Goal: Task Accomplishment & Management: Manage account settings

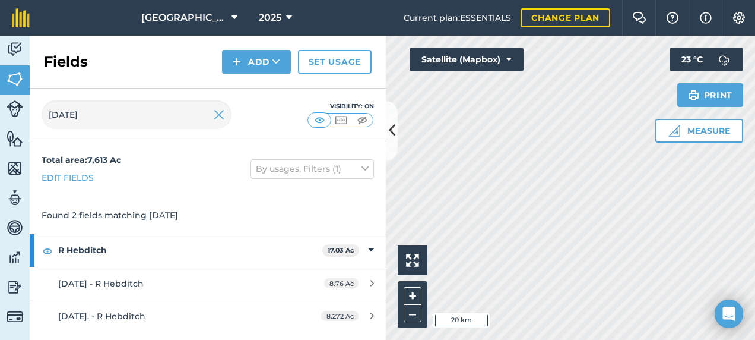
type input "[DATE]"
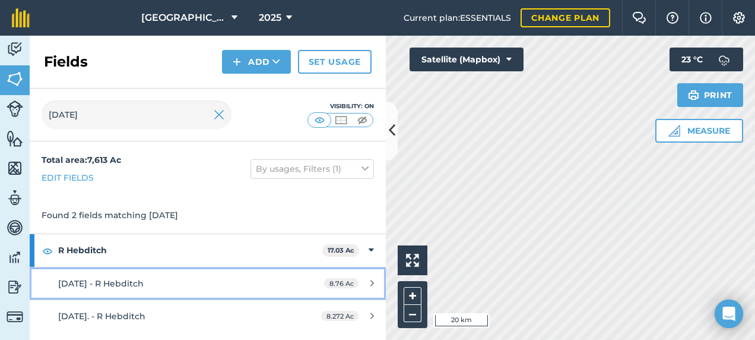
click at [144, 281] on span "[DATE] - R Hebditch" at bounding box center [100, 283] width 85 height 11
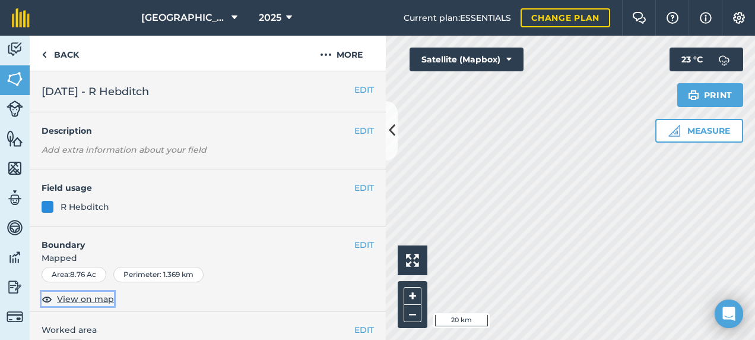
click at [90, 297] on span "View on map" at bounding box center [85, 298] width 57 height 13
click at [389, 131] on icon at bounding box center [392, 130] width 7 height 21
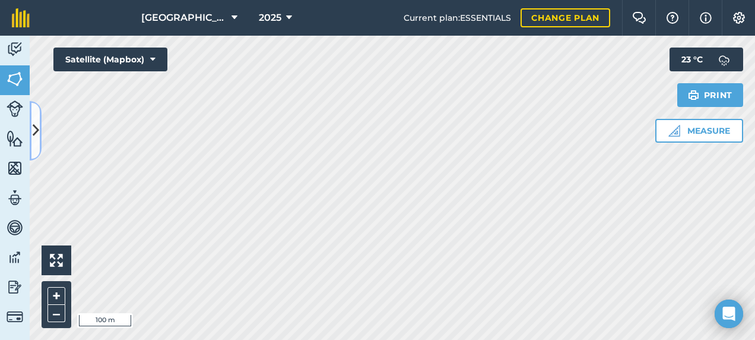
click at [33, 129] on icon at bounding box center [36, 130] width 7 height 21
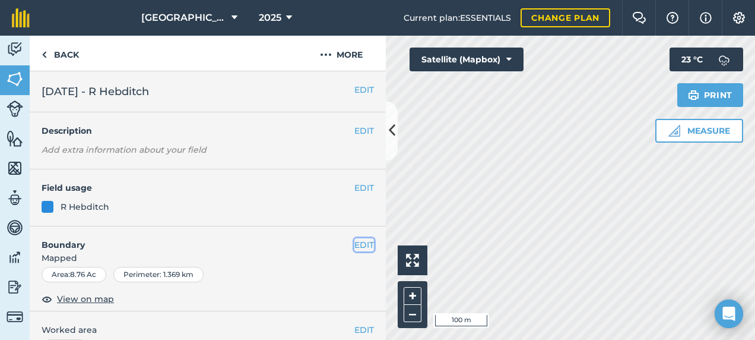
click at [362, 243] on button "EDIT" at bounding box center [364, 244] width 20 height 13
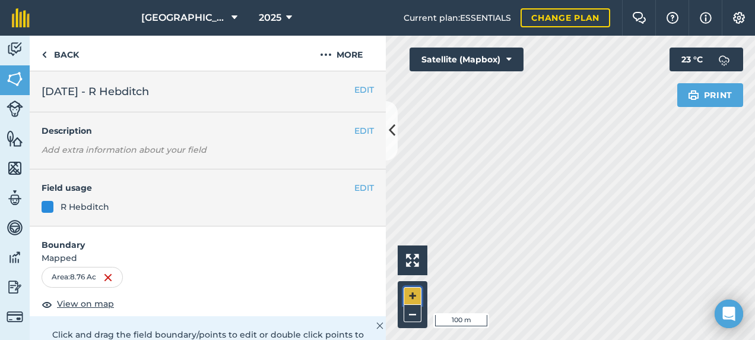
click at [407, 292] on button "+" at bounding box center [413, 296] width 18 height 18
click at [386, 134] on button at bounding box center [392, 130] width 12 height 59
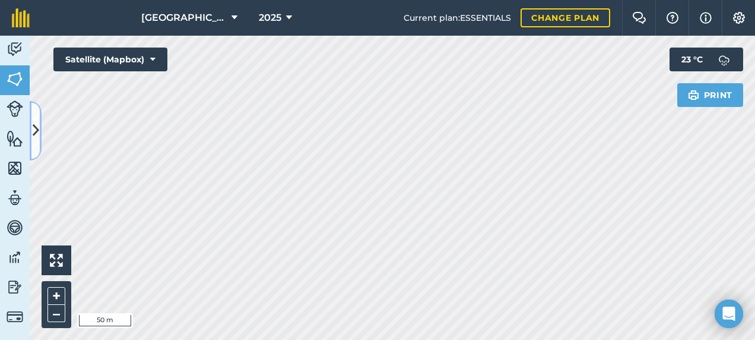
click at [40, 126] on button at bounding box center [36, 130] width 12 height 59
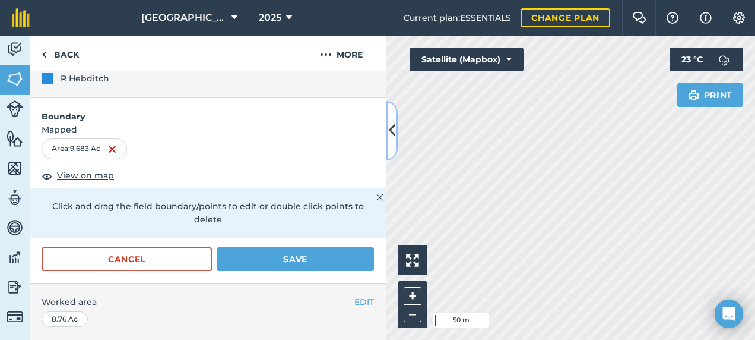
scroll to position [297, 0]
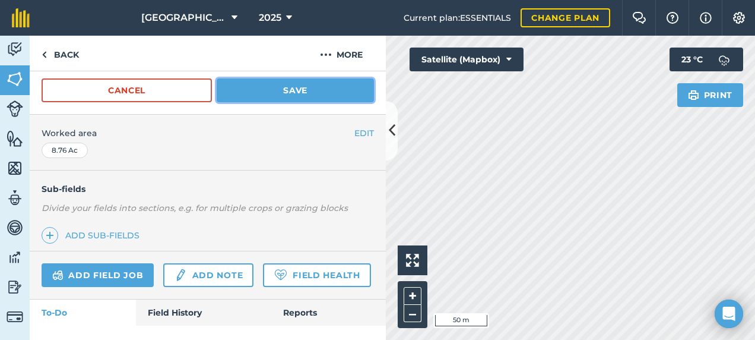
click at [302, 82] on button "Save" at bounding box center [295, 90] width 157 height 24
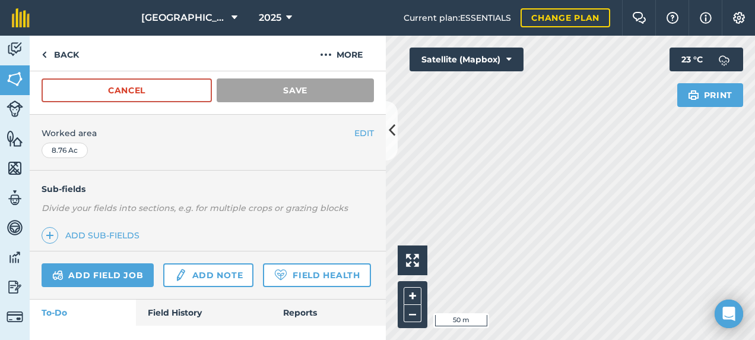
scroll to position [249, 0]
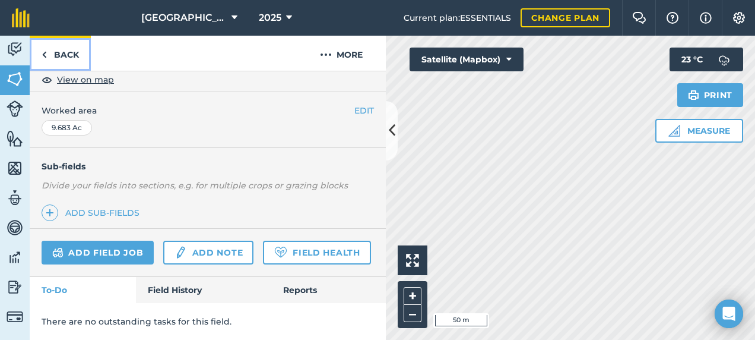
click at [64, 50] on link "Back" at bounding box center [60, 53] width 61 height 35
click at [64, 52] on link "Back" at bounding box center [60, 53] width 61 height 35
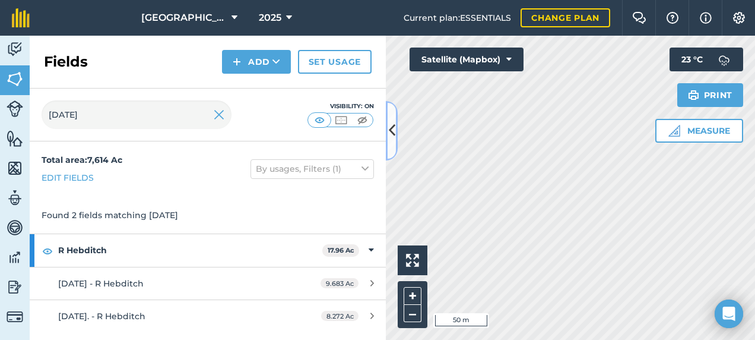
click at [391, 140] on icon at bounding box center [392, 130] width 7 height 21
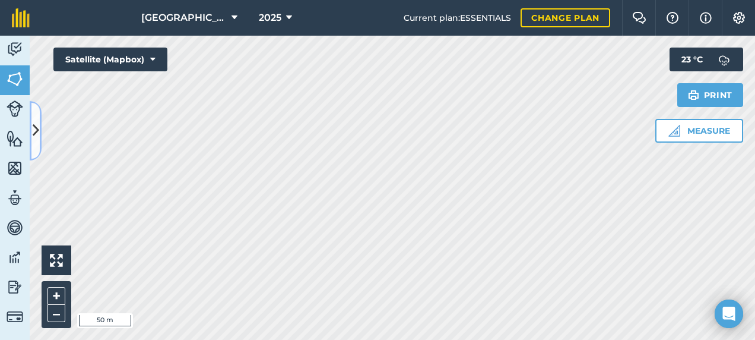
click at [39, 129] on button at bounding box center [36, 130] width 12 height 59
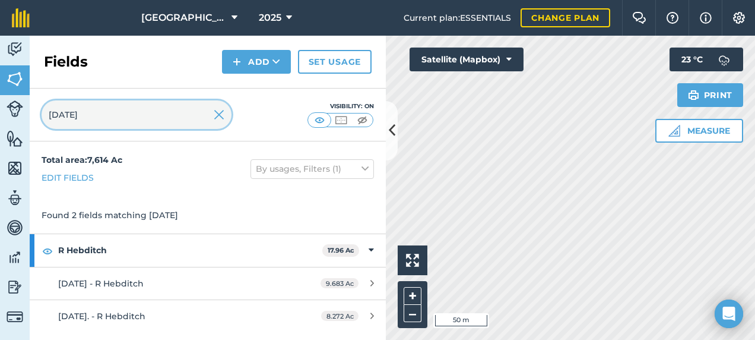
drag, startPoint x: 113, startPoint y: 112, endPoint x: -2, endPoint y: 120, distance: 115.5
click at [0, 120] on html "Footlands Farm 2025 Current plan : ESSENTIALS Change plan Farm Chat Help Info S…" at bounding box center [377, 170] width 755 height 340
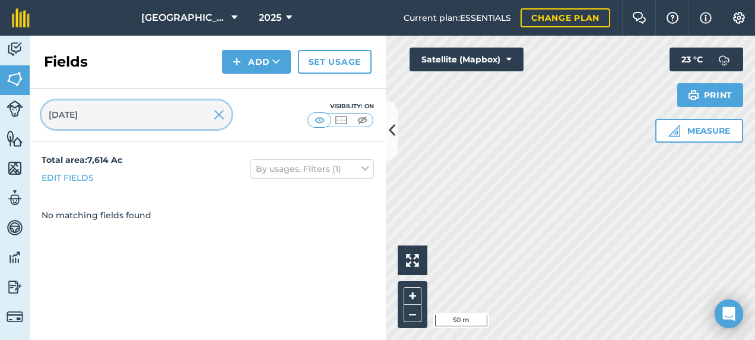
type input "[DATE]"
drag, startPoint x: 48, startPoint y: 125, endPoint x: 20, endPoint y: 129, distance: 28.2
click at [20, 129] on div "Activity Fields Livestock Features Maps Team Vehicles Data Reporting Billing Tu…" at bounding box center [377, 188] width 755 height 304
